Goal: Task Accomplishment & Management: Manage account settings

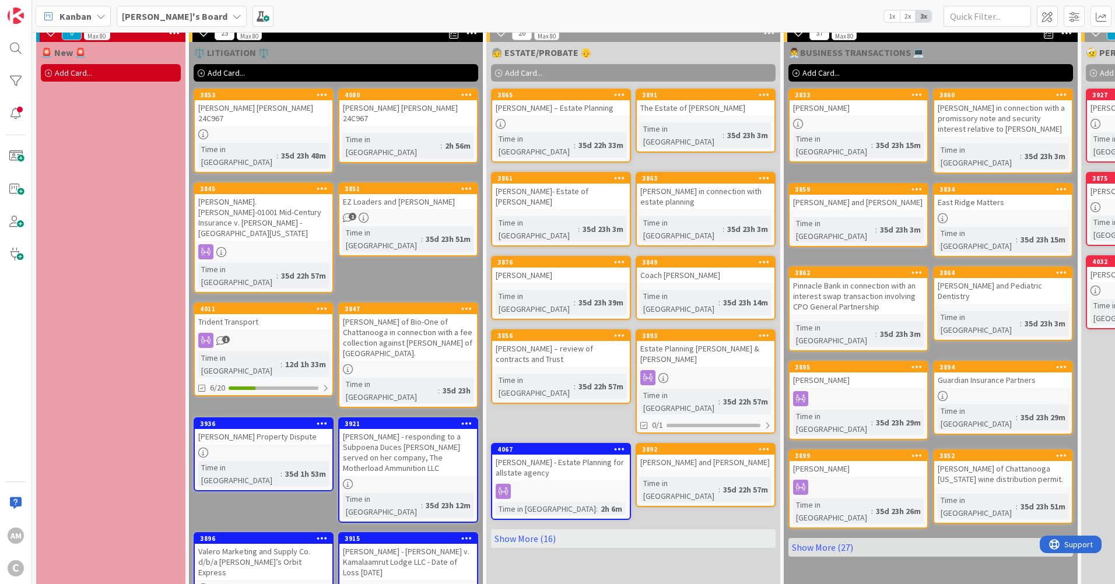
click at [268, 333] on div "1" at bounding box center [264, 340] width 138 height 15
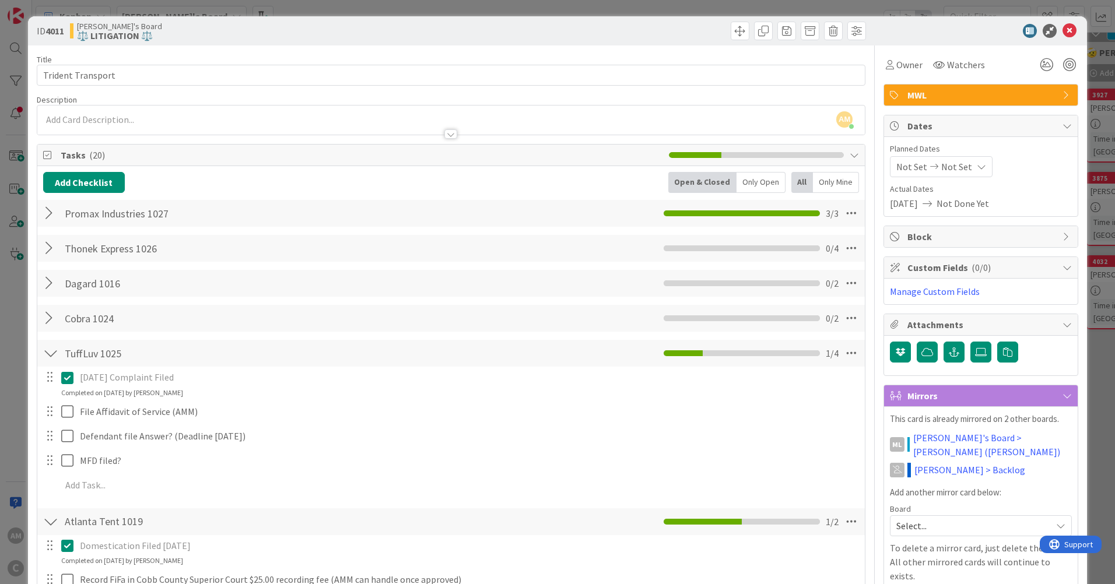
click at [51, 317] on div at bounding box center [50, 318] width 15 height 21
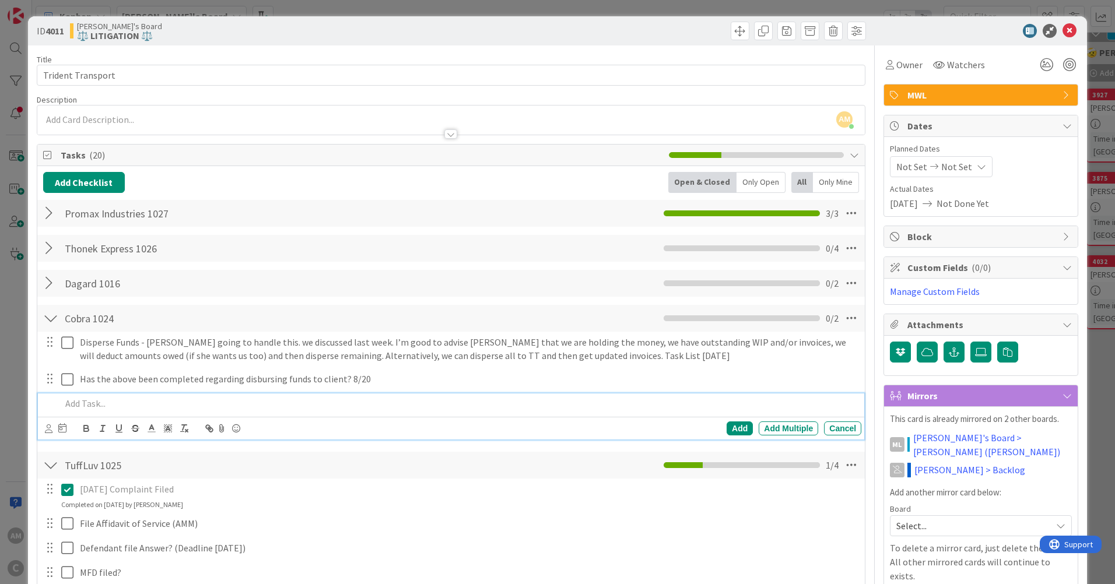
click at [132, 408] on p at bounding box center [458, 403] width 795 height 13
click at [1062, 34] on icon at bounding box center [1069, 31] width 14 height 14
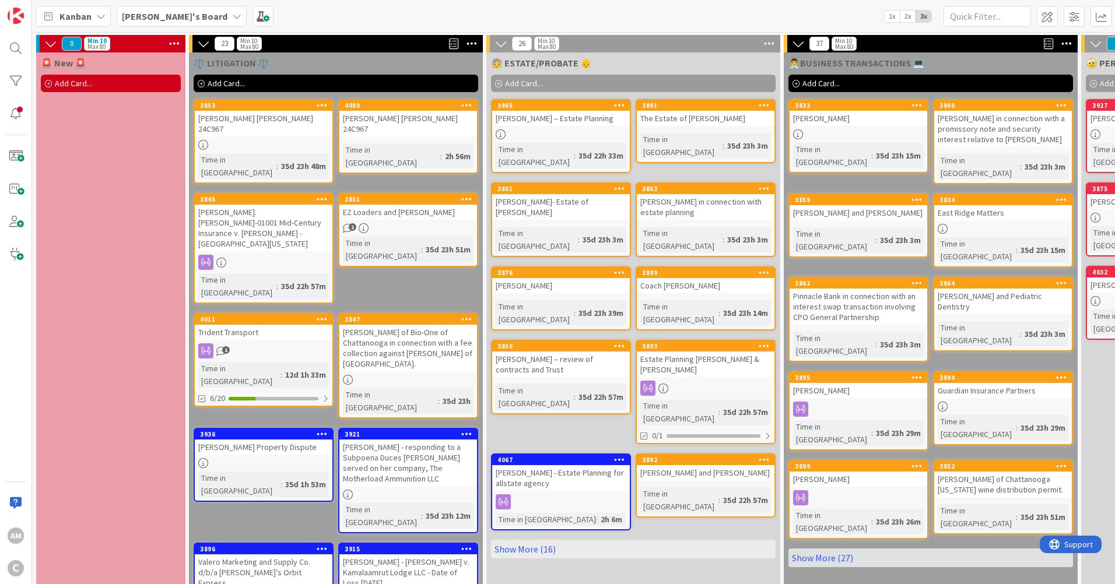
click at [614, 271] on link "3876 [PERSON_NAME] Time in Column : 35d 23h 39m" at bounding box center [561, 298] width 140 height 64
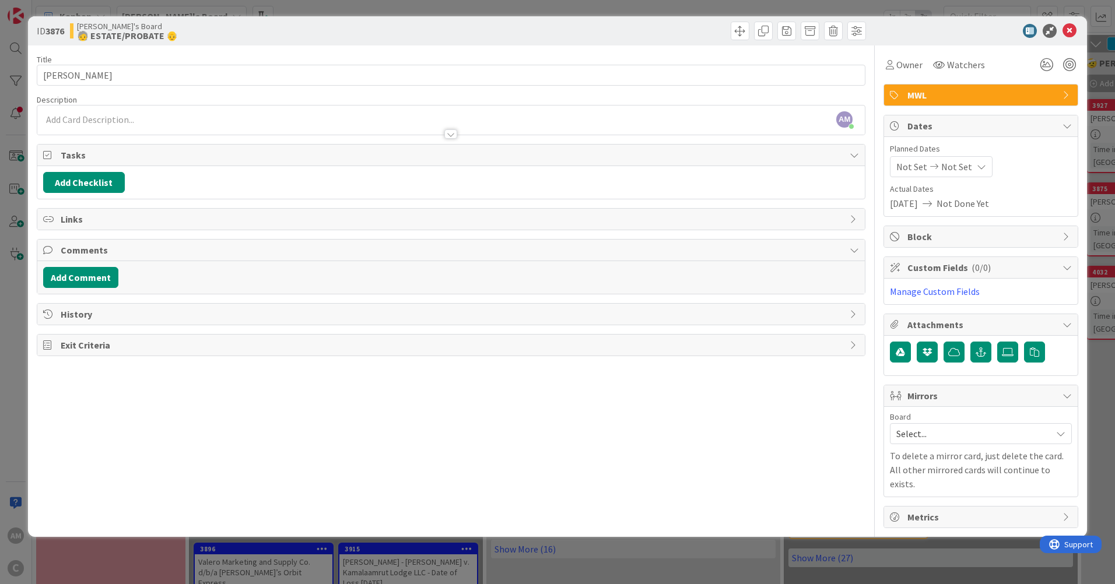
click at [210, 122] on div "AM [PERSON_NAME] just joined" at bounding box center [450, 120] width 827 height 29
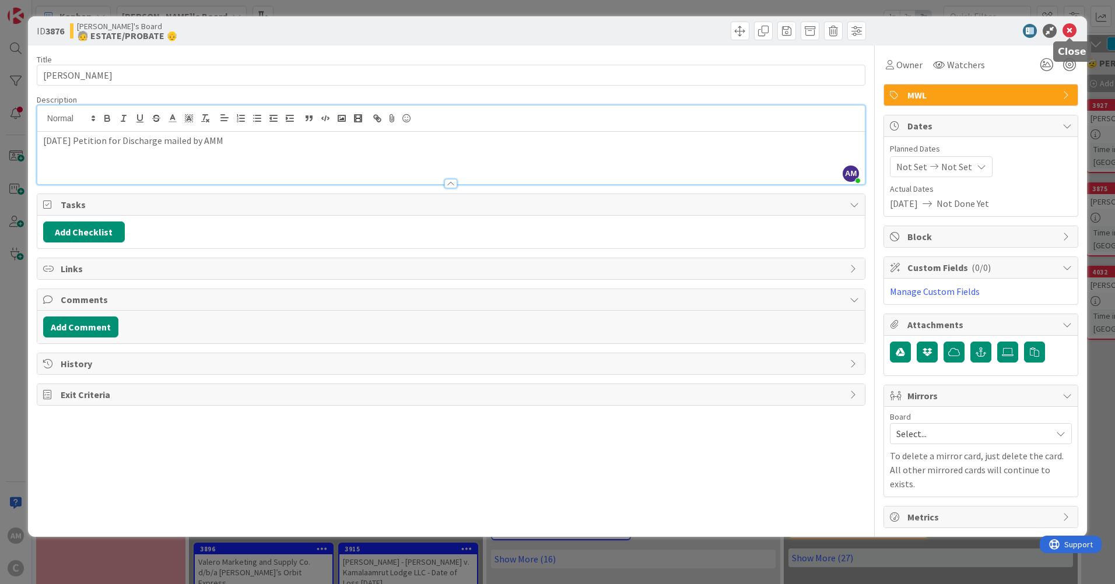
click at [1067, 30] on icon at bounding box center [1069, 31] width 14 height 14
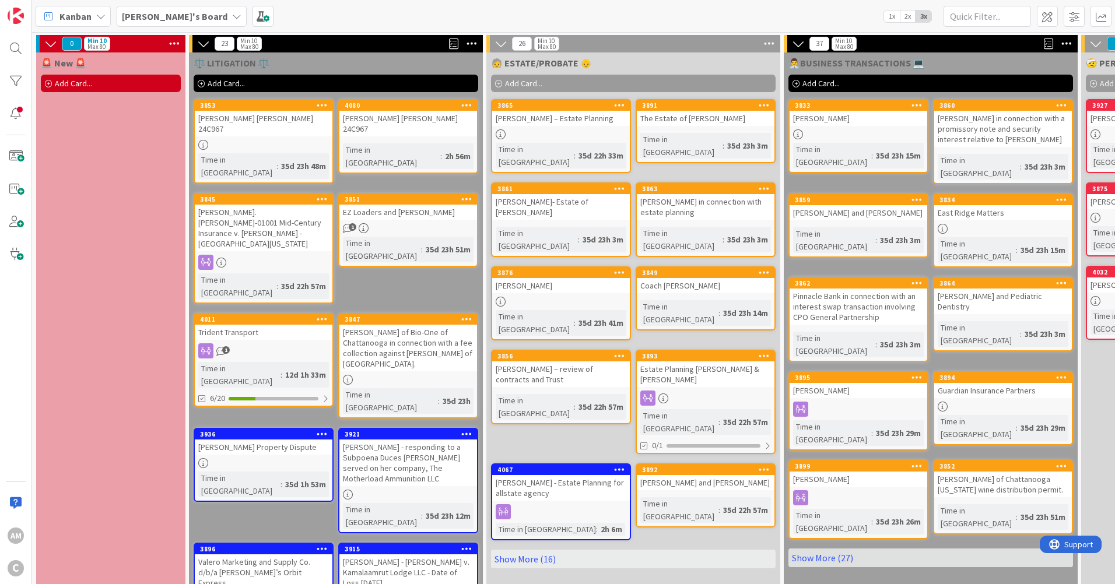
drag, startPoint x: 520, startPoint y: 502, endPoint x: 588, endPoint y: 488, distance: 69.7
click at [520, 550] on link "Show More (16)" at bounding box center [633, 559] width 284 height 19
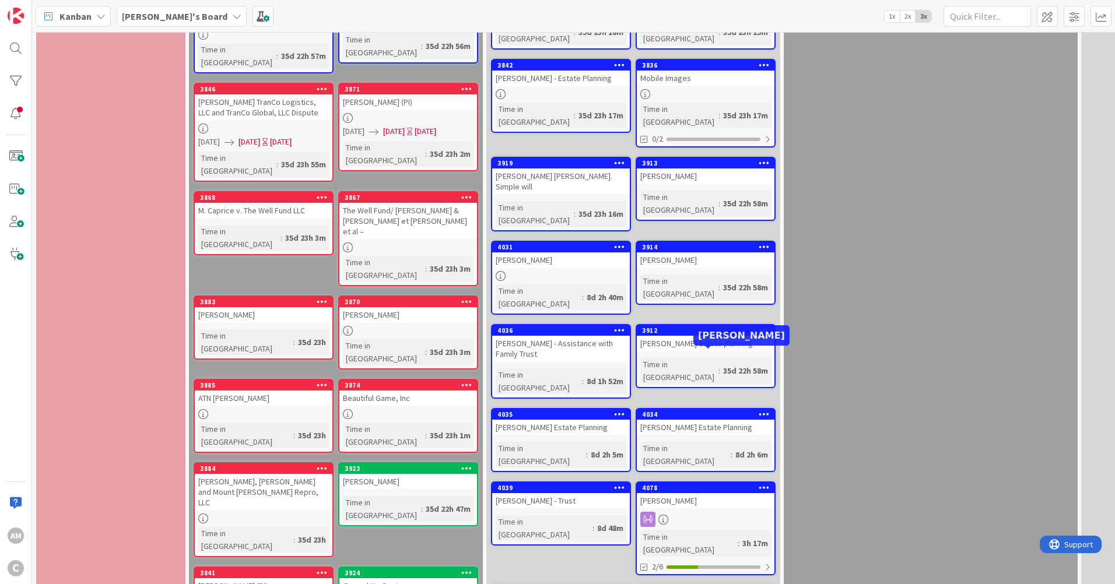
scroll to position [570, 0]
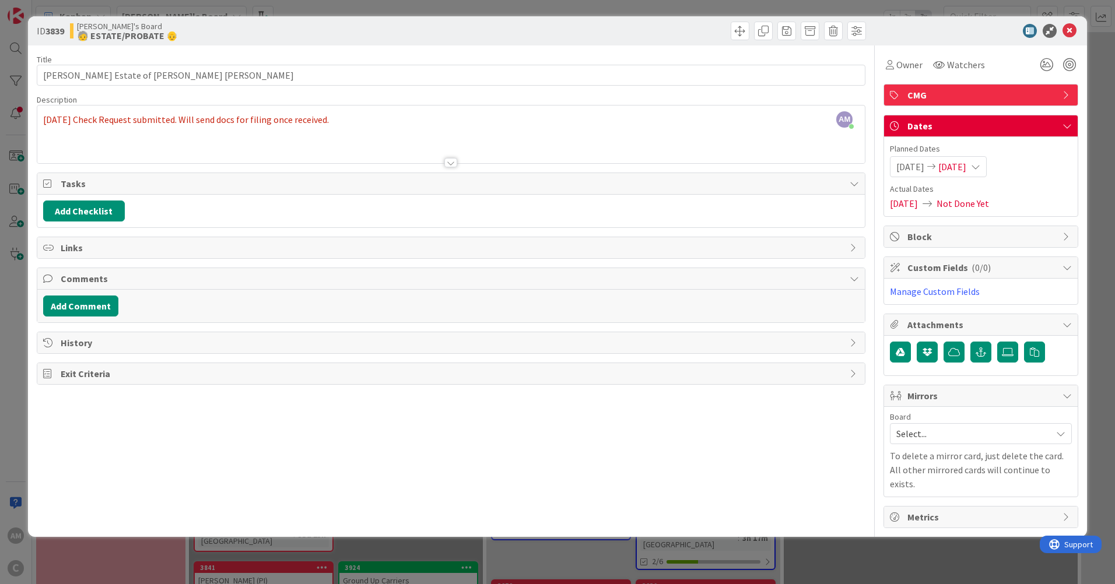
click at [388, 118] on div "AM [PERSON_NAME] just joined [DATE] Check Request submitted. Will send docs for…" at bounding box center [450, 135] width 827 height 58
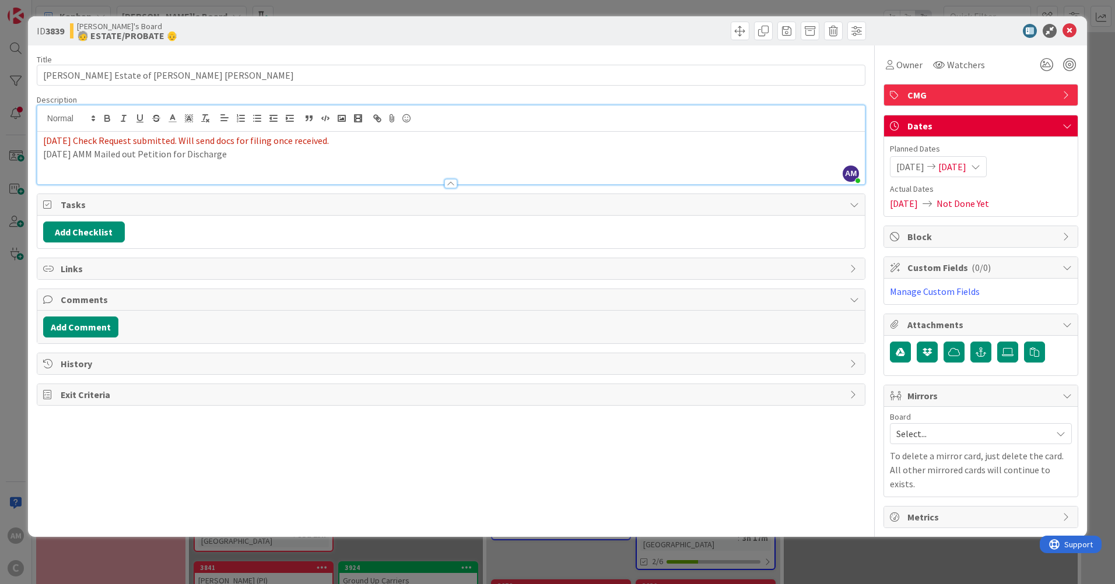
drag, startPoint x: 253, startPoint y: 156, endPoint x: 129, endPoint y: 159, distance: 124.2
click at [21, 159] on div "ID 3839 [PERSON_NAME]'s Board 🧓 ESTATE/PROBATE 👴 Title 42 / 128 [PERSON_NAME] E…" at bounding box center [557, 292] width 1115 height 584
copy p "[DATE] AMM Mailed out Petition for Discharge"
click at [1067, 31] on icon at bounding box center [1069, 31] width 14 height 14
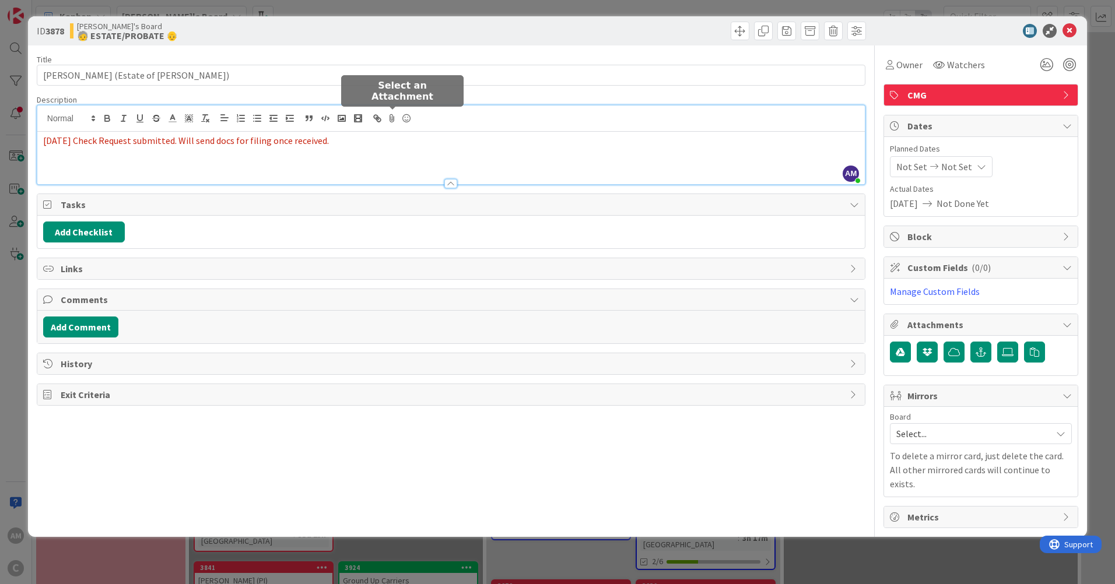
click at [391, 111] on div "AM [PERSON_NAME] just joined [DATE] Check Request submitted. Will send docs for…" at bounding box center [450, 145] width 827 height 79
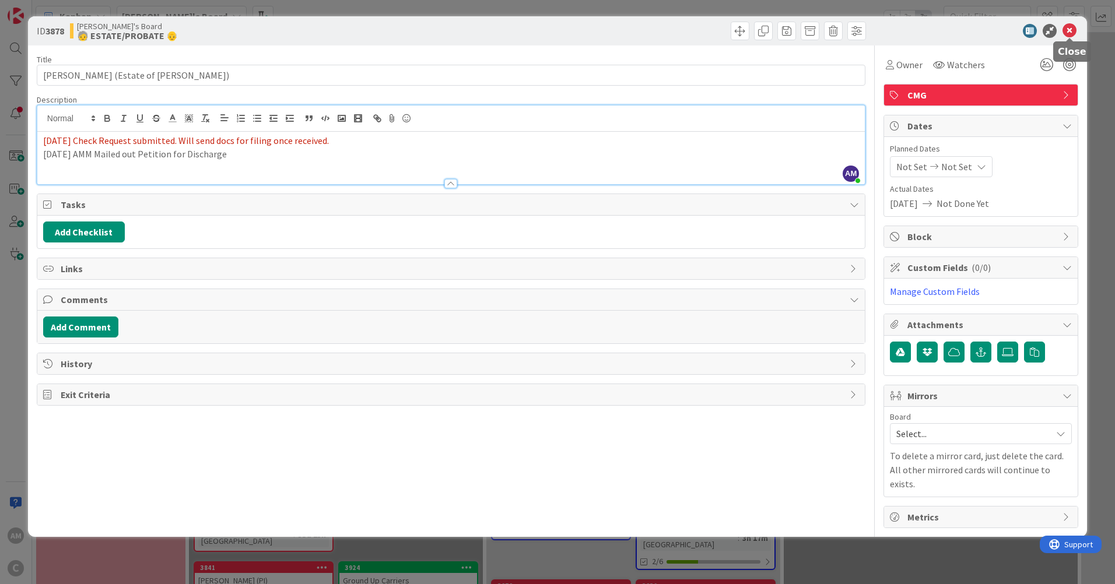
drag, startPoint x: 1070, startPoint y: 34, endPoint x: 1057, endPoint y: 65, distance: 34.2
click at [1070, 34] on icon at bounding box center [1069, 31] width 14 height 14
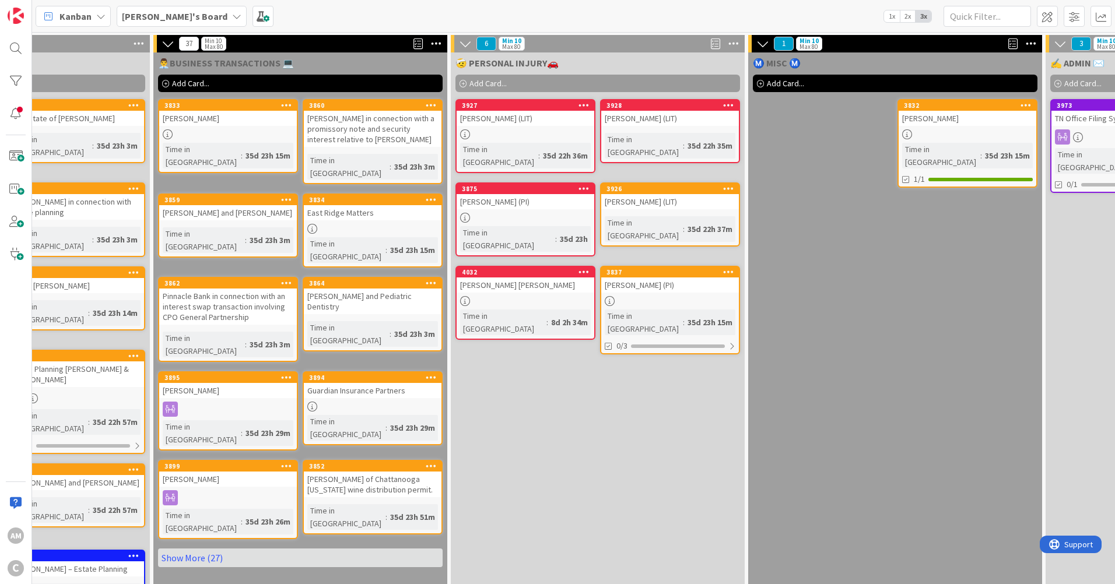
scroll to position [0, 632]
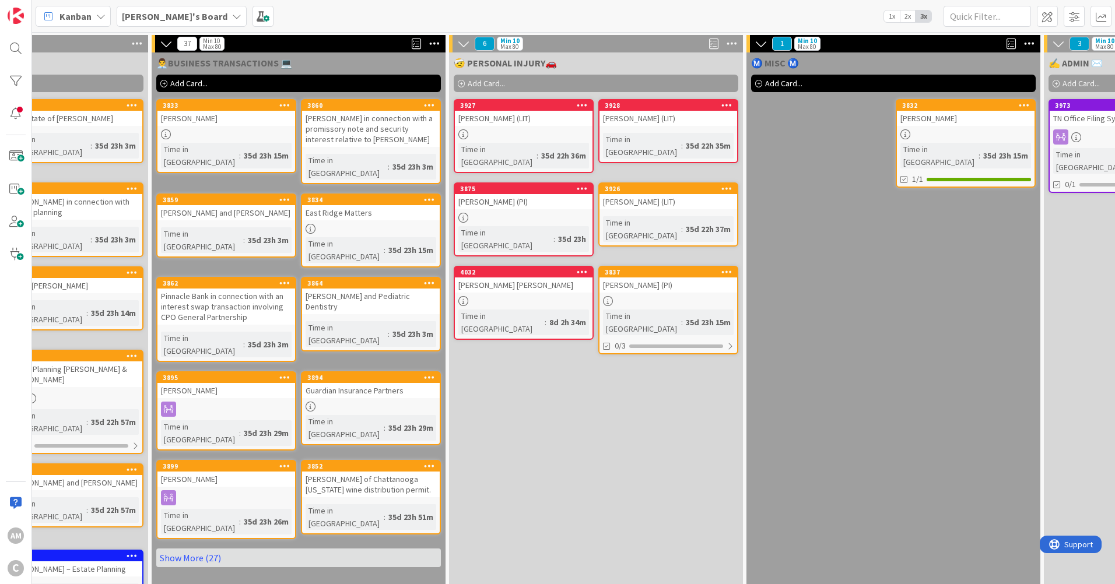
click at [644, 196] on div "[PERSON_NAME] (LIT)" at bounding box center [668, 201] width 138 height 15
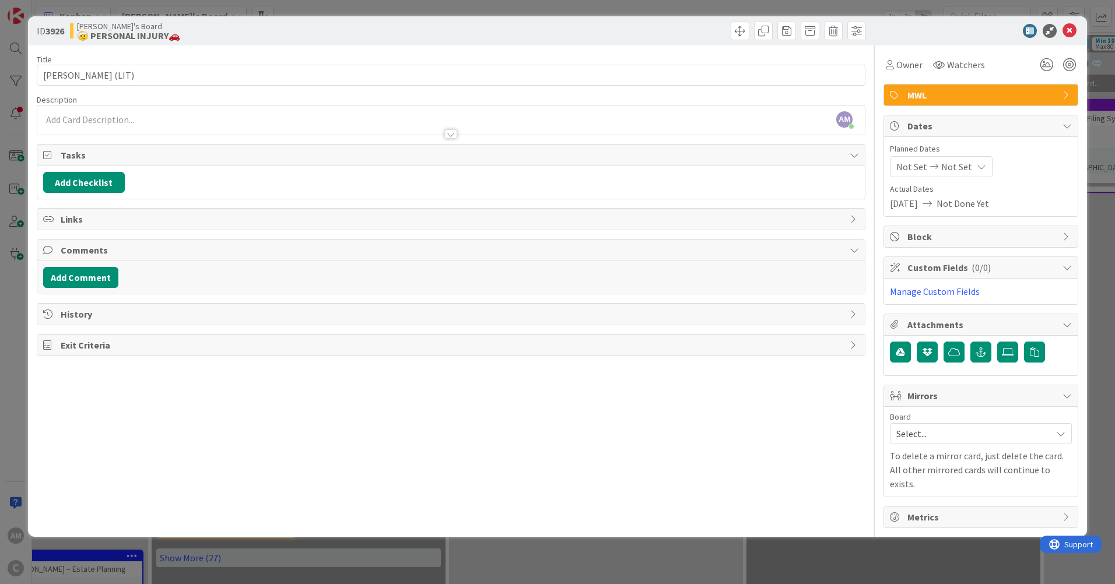
click at [89, 126] on div at bounding box center [450, 128] width 827 height 12
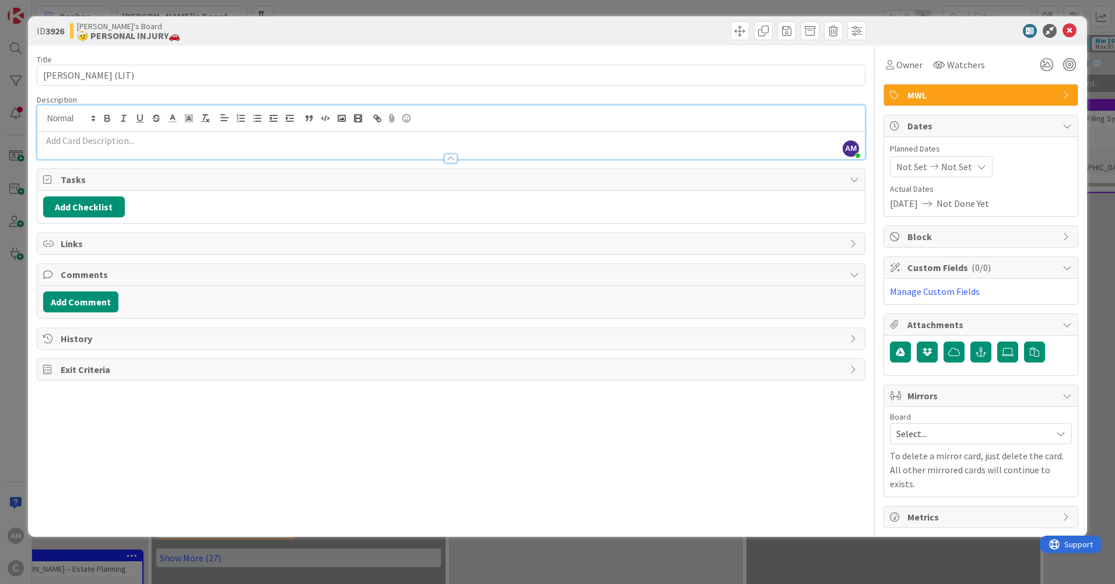
click at [100, 145] on p at bounding box center [451, 140] width 816 height 13
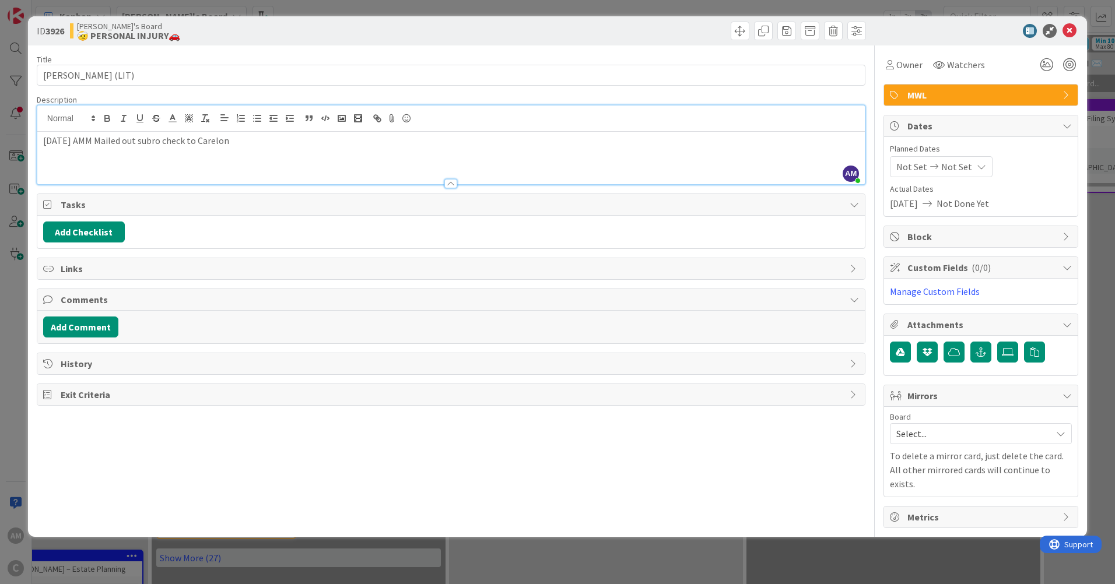
click at [270, 162] on div "[DATE] AMM Mailed out subro check to Carelon" at bounding box center [450, 158] width 827 height 52
click at [1066, 30] on icon at bounding box center [1069, 31] width 14 height 14
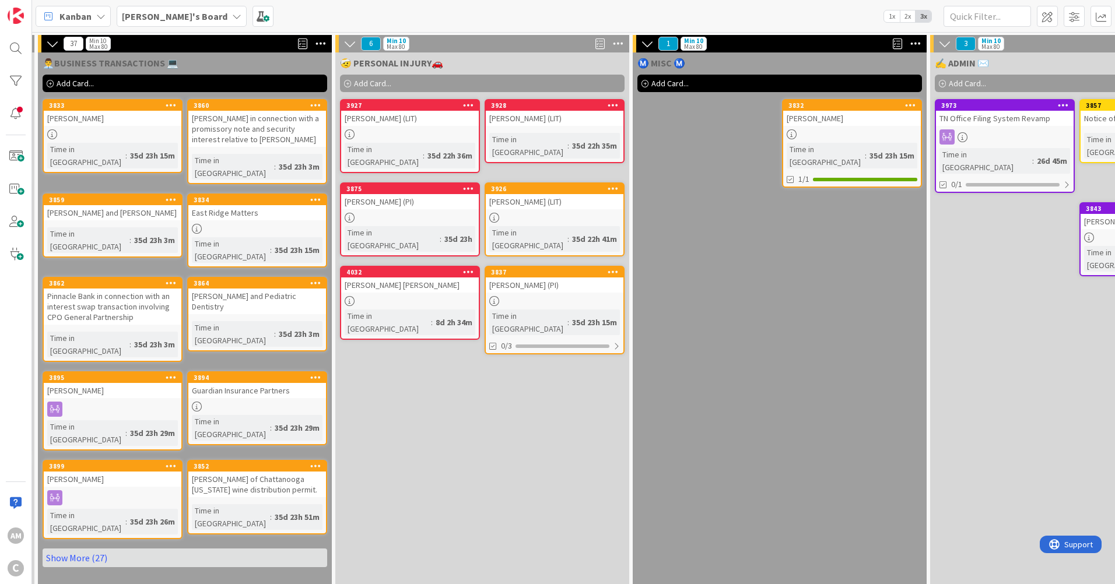
scroll to position [0, 695]
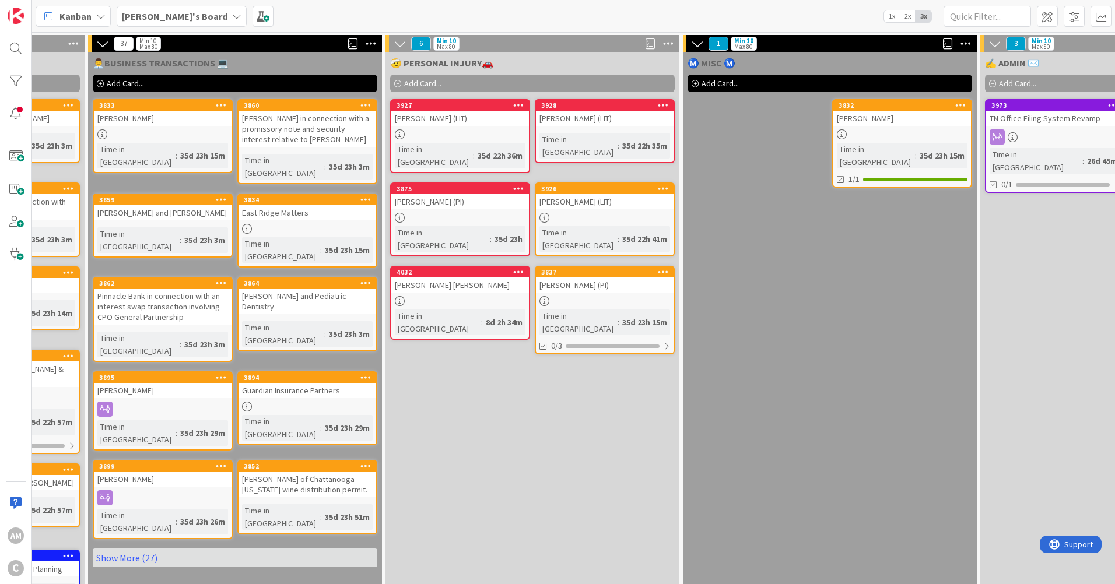
click at [650, 213] on div at bounding box center [605, 218] width 138 height 10
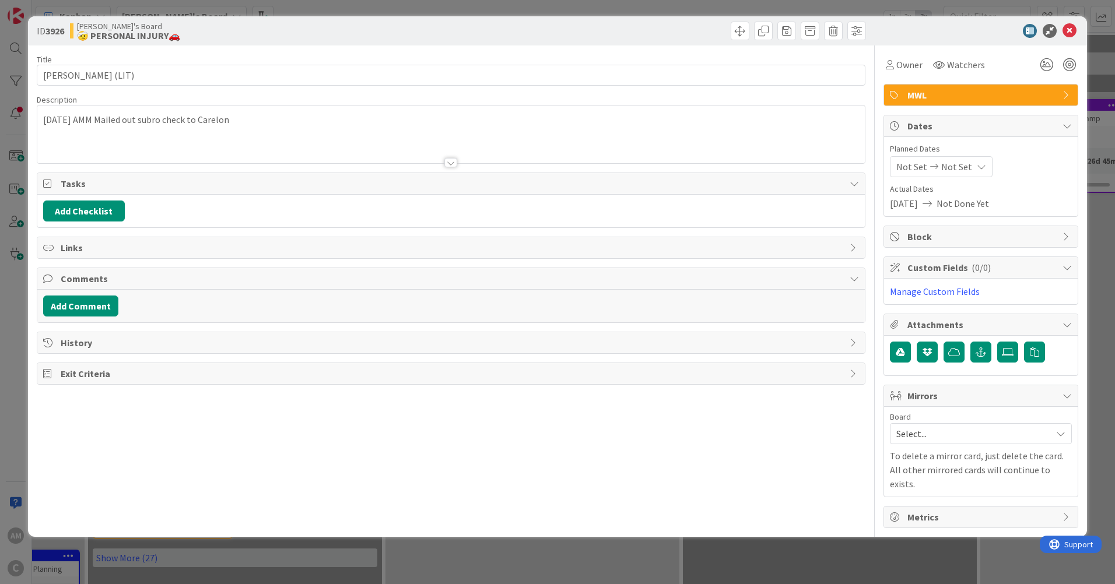
click at [255, 118] on div "[DATE] AMM Mailed out subro check to Carelon" at bounding box center [450, 135] width 827 height 58
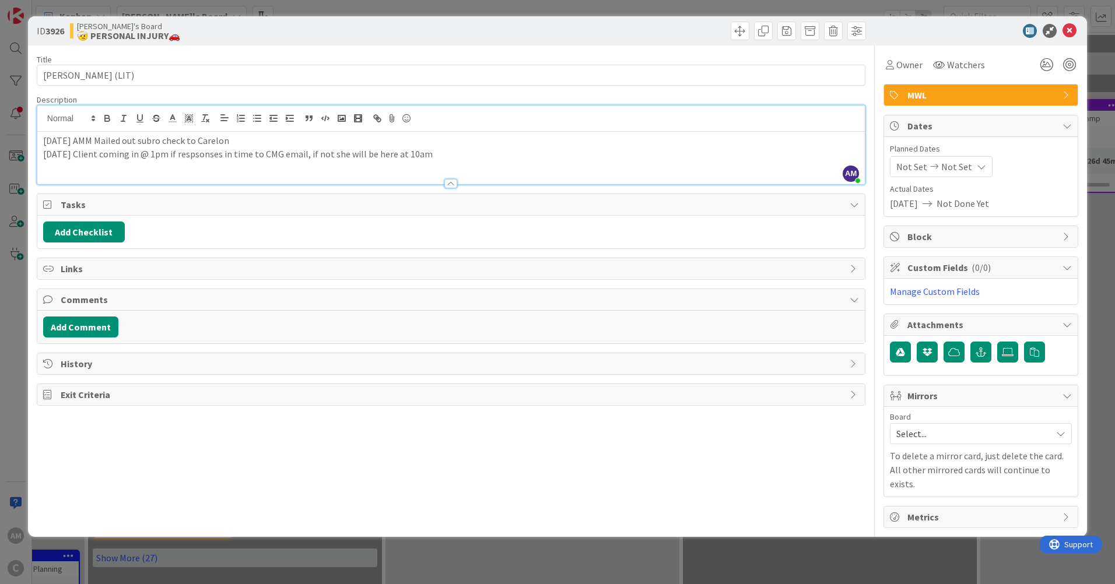
drag, startPoint x: 216, startPoint y: 159, endPoint x: 333, endPoint y: 164, distance: 117.3
click at [333, 164] on div "[DATE] AMM Mailed out subro check to Carelon [DATE] Client coming in @ 1pm if r…" at bounding box center [450, 158] width 827 height 52
drag, startPoint x: 231, startPoint y: 153, endPoint x: 225, endPoint y: 154, distance: 5.9
click at [225, 154] on p "[DATE] Client coming in @ 1pm if respsonses in time to CMG email, if not she wi…" at bounding box center [451, 153] width 816 height 13
click at [1074, 30] on icon at bounding box center [1069, 31] width 14 height 14
